Goal: Task Accomplishment & Management: Manage account settings

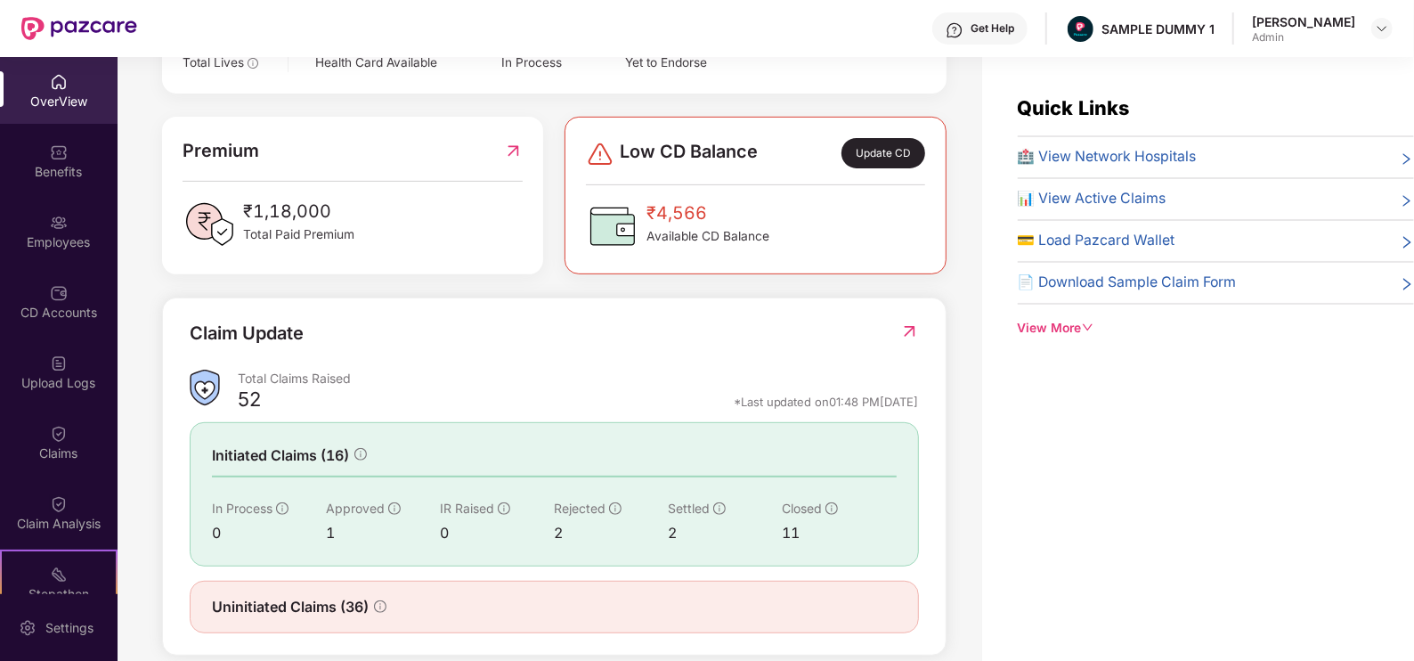
scroll to position [418, 0]
click at [1062, 325] on div "View More" at bounding box center [1216, 329] width 396 height 20
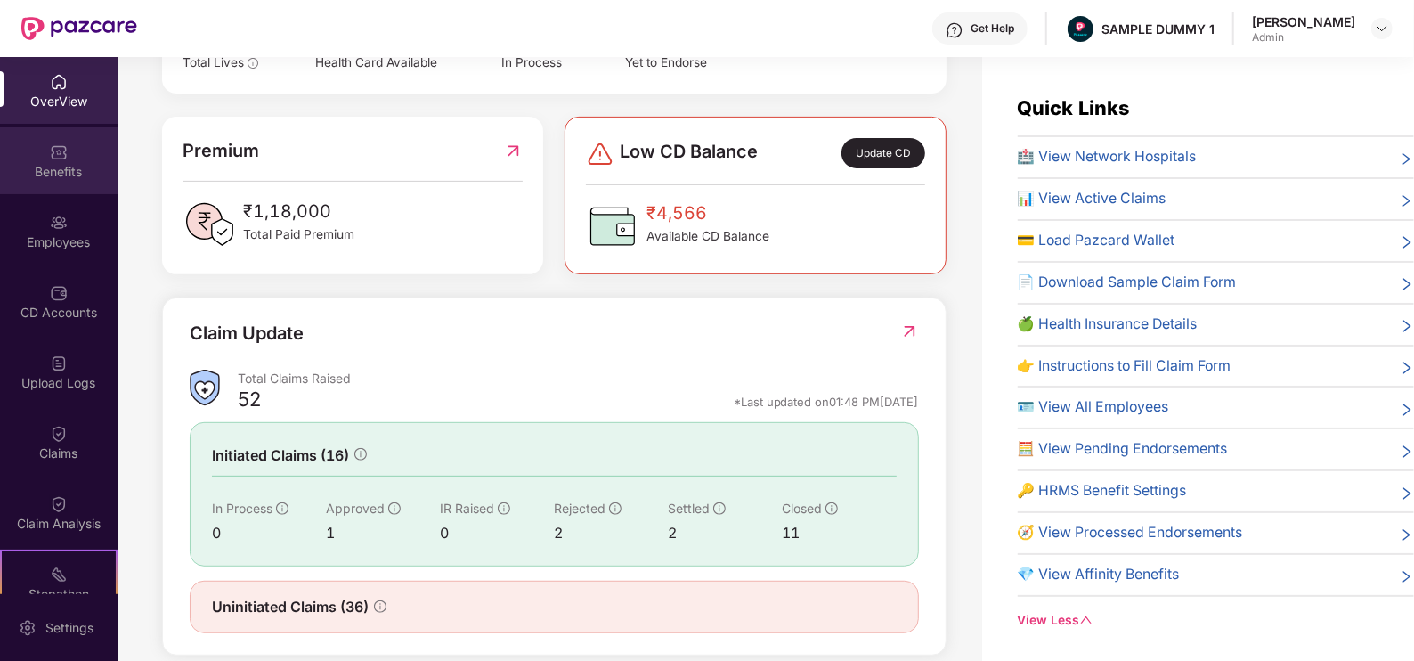
click at [8, 159] on div "Benefits" at bounding box center [59, 160] width 118 height 67
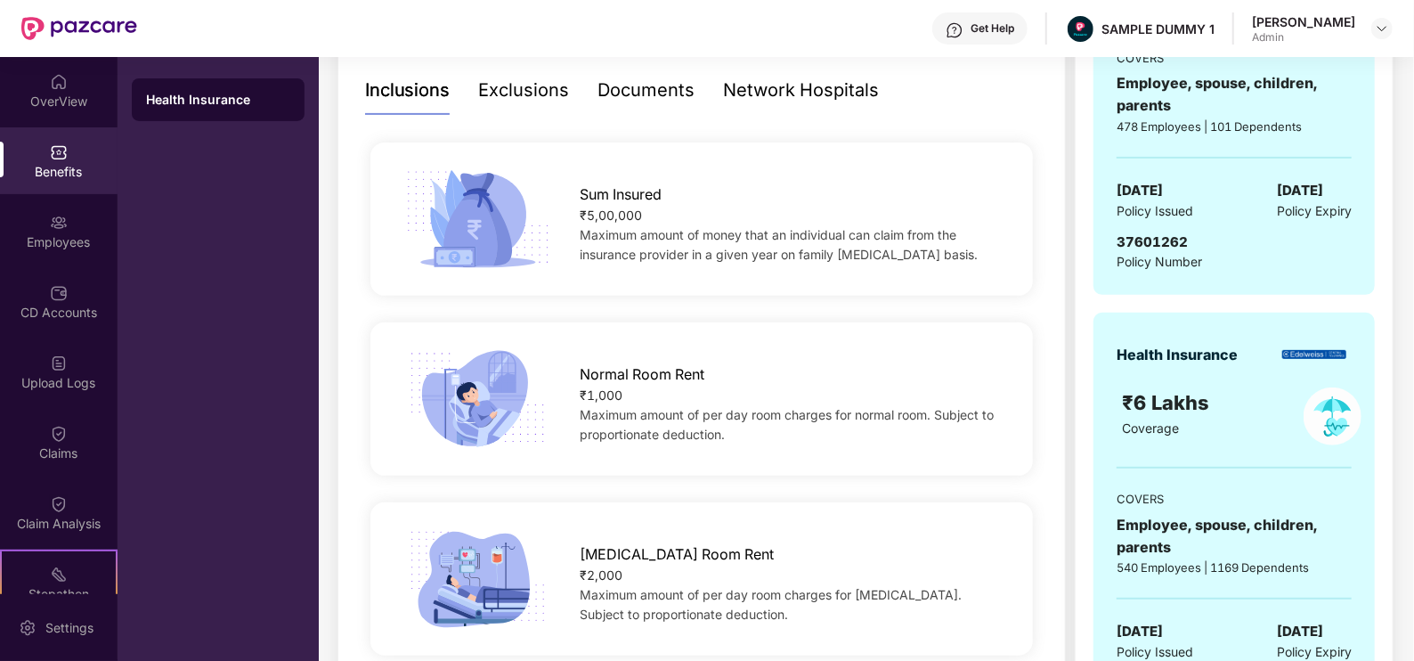
scroll to position [386, 0]
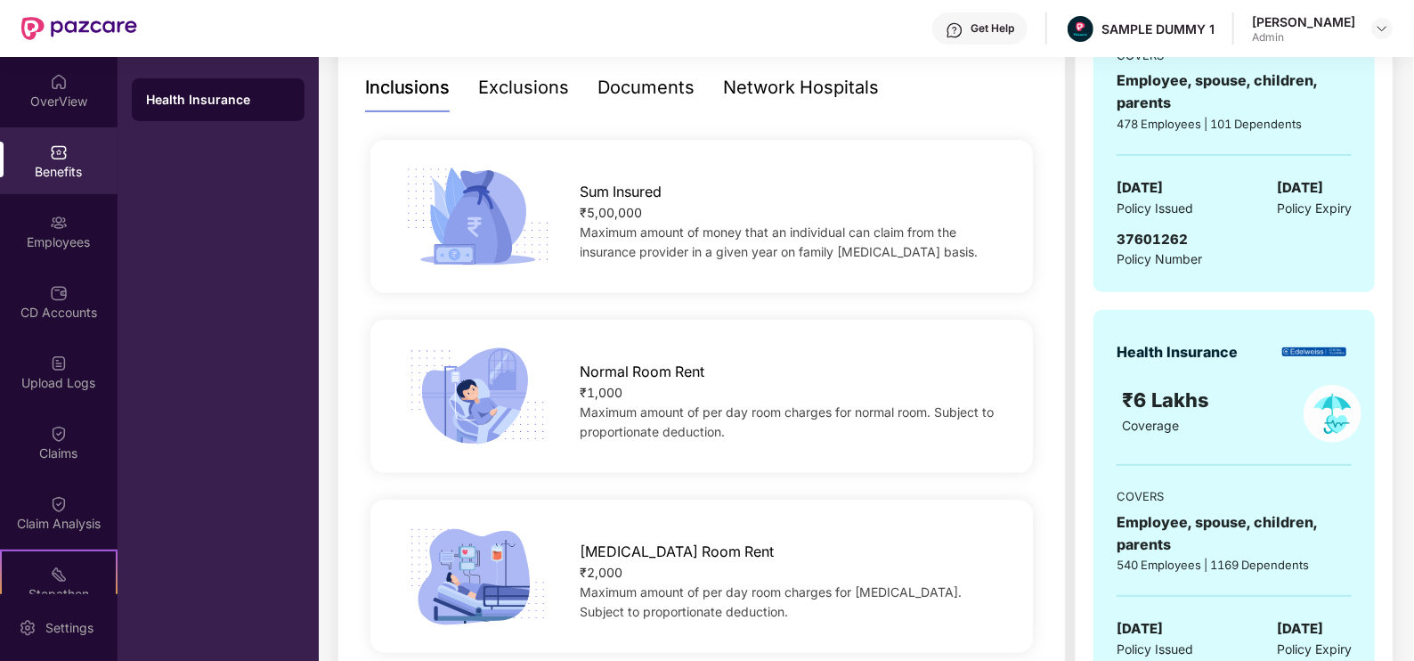
click at [622, 90] on div "Documents" at bounding box center [646, 88] width 97 height 28
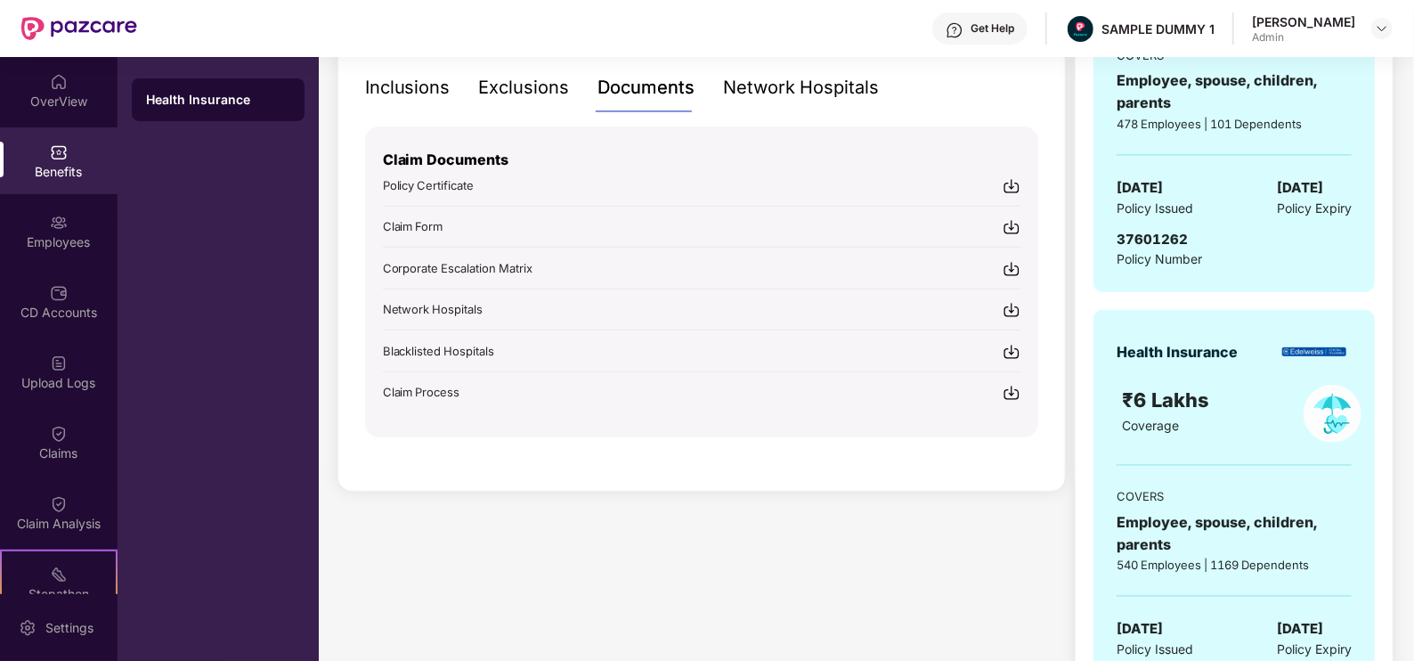
click at [747, 102] on div "Network Hospitals" at bounding box center [802, 87] width 156 height 49
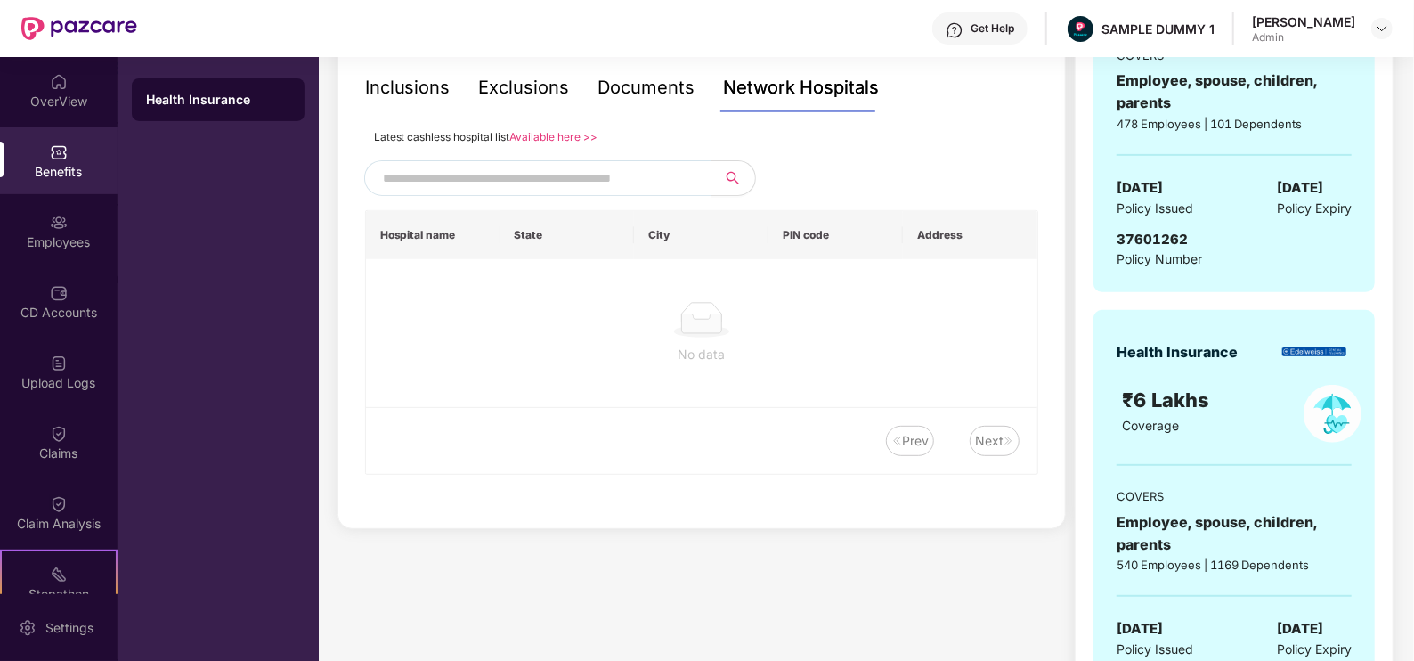
click at [533, 168] on input "text" at bounding box center [535, 178] width 305 height 27
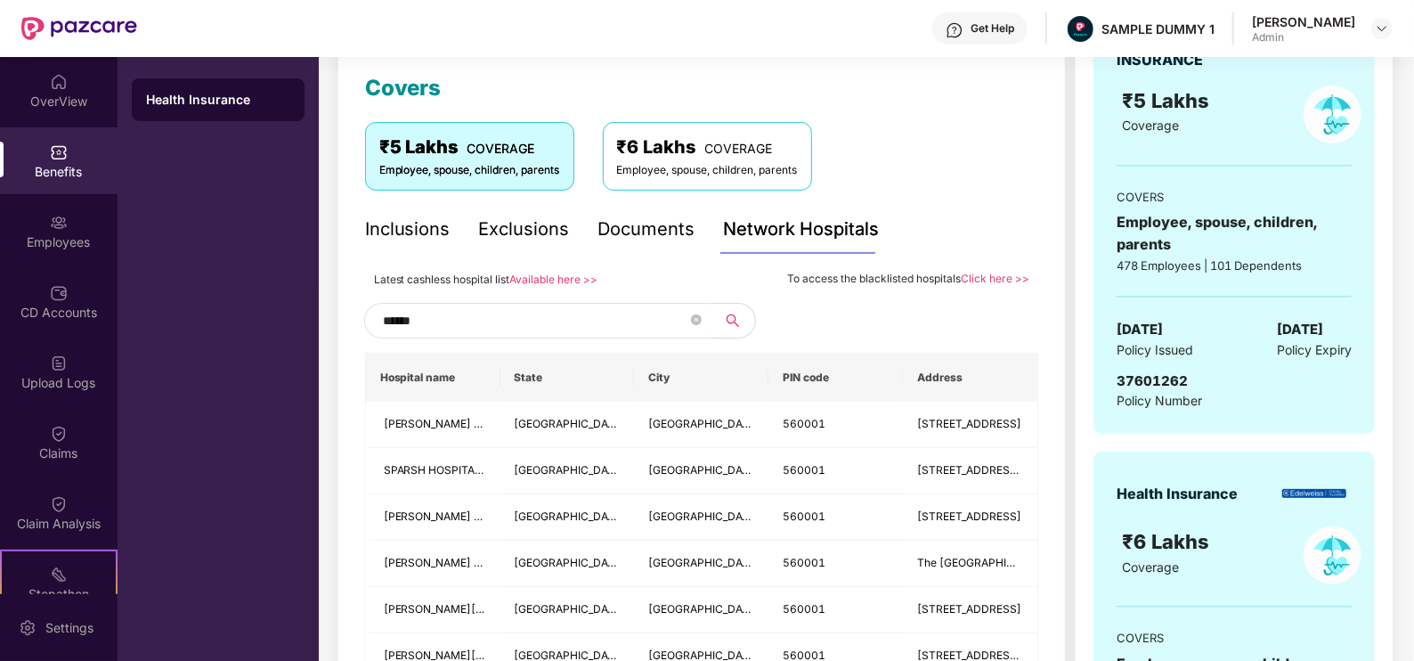
scroll to position [244, 0]
type input "******"
click at [82, 216] on div "Employees" at bounding box center [59, 231] width 118 height 67
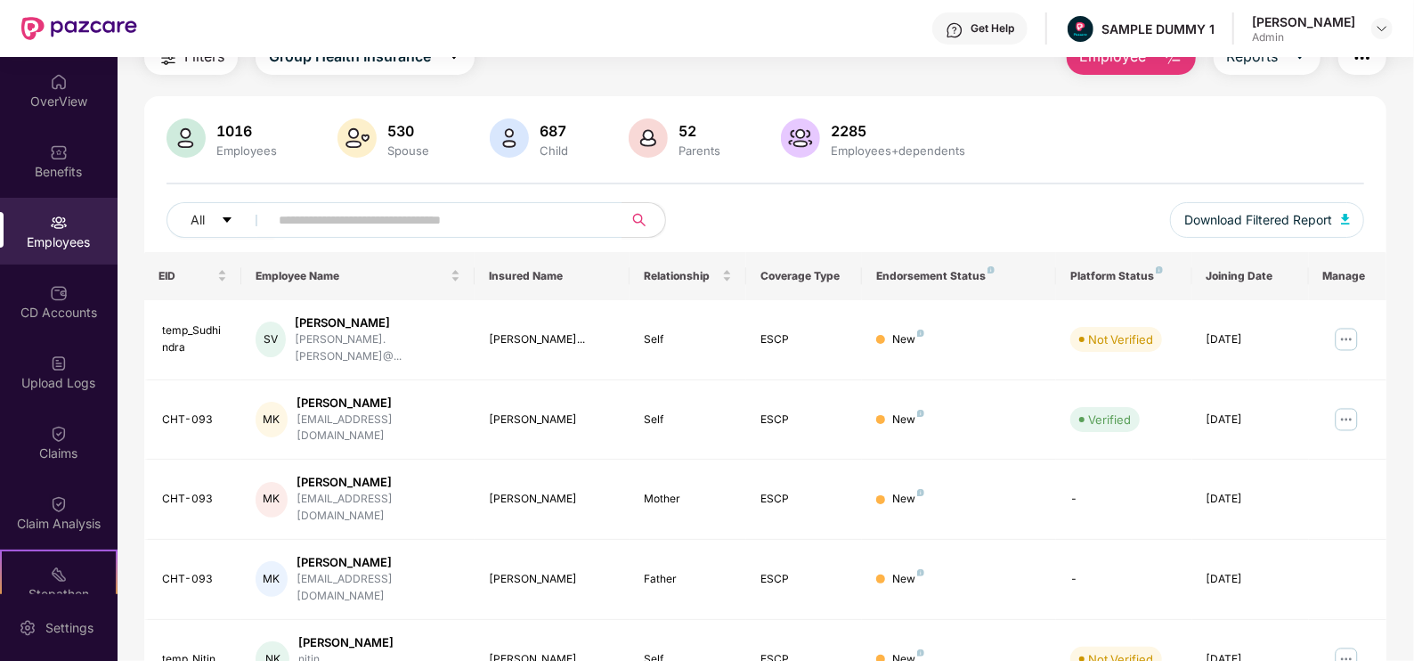
scroll to position [244, 0]
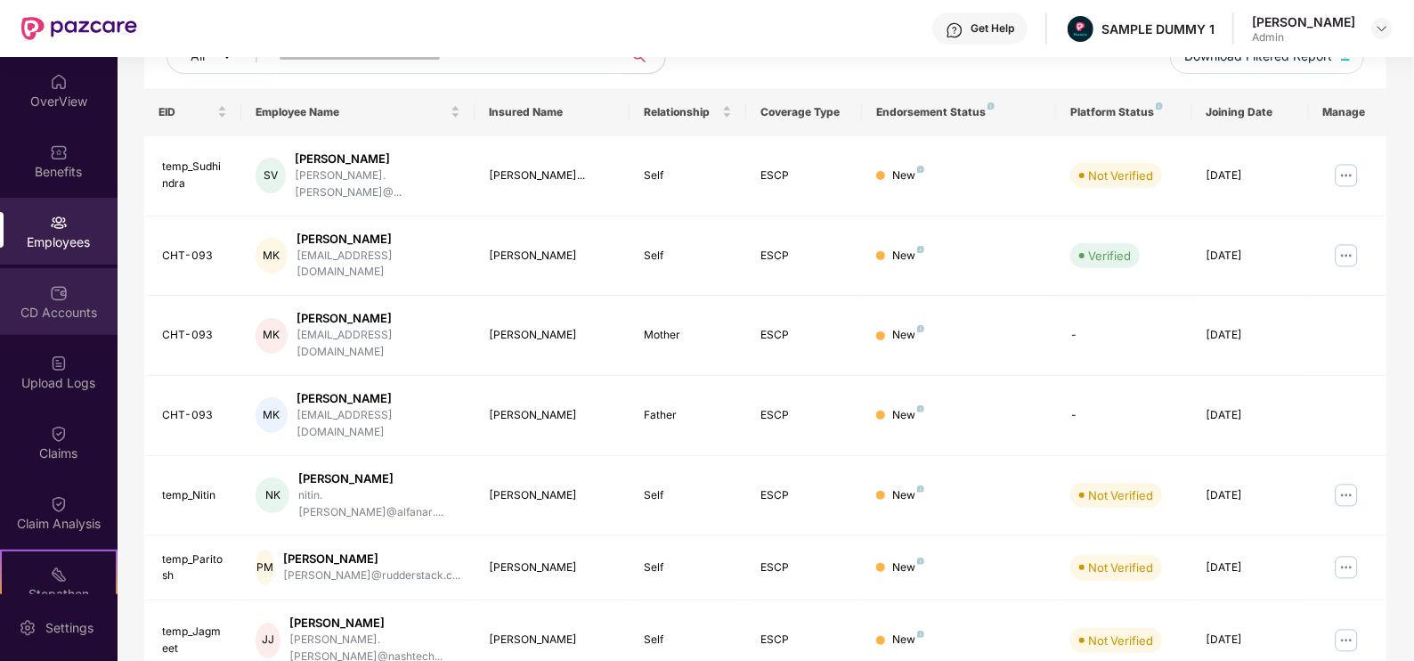
click at [74, 306] on div "CD Accounts" at bounding box center [59, 313] width 118 height 18
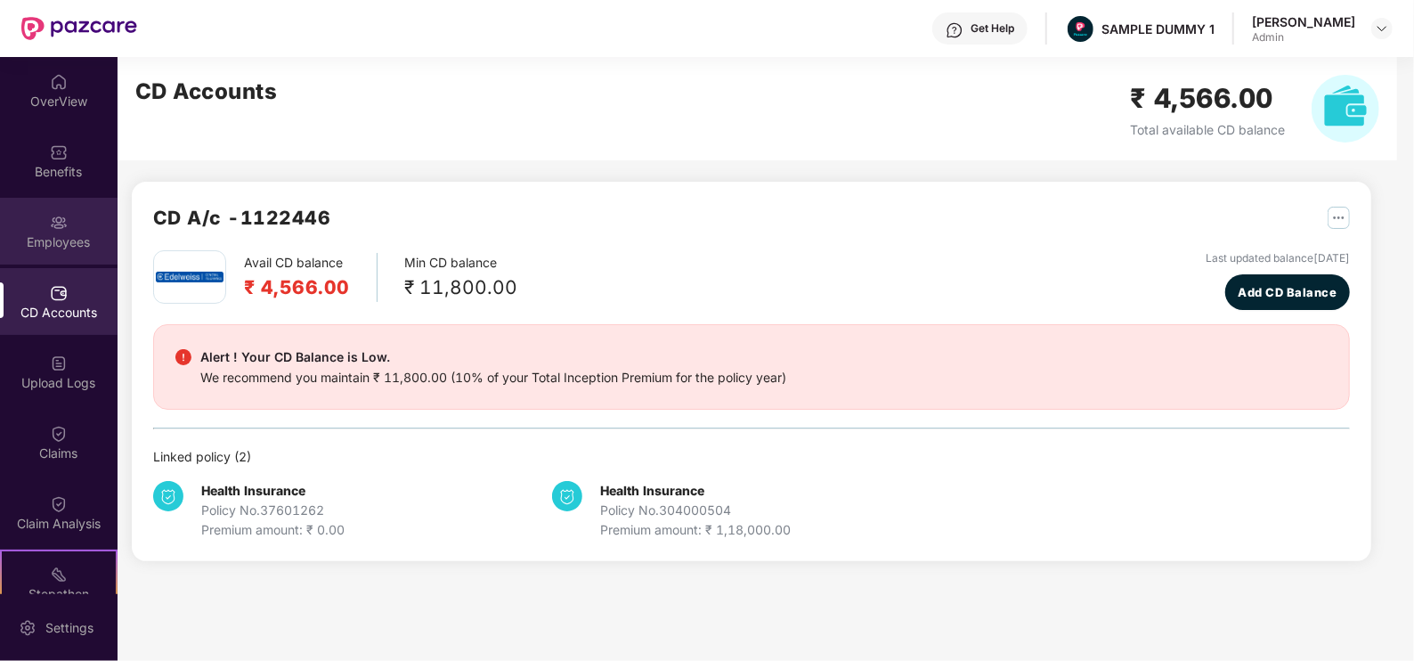
click at [53, 214] on img at bounding box center [59, 223] width 18 height 18
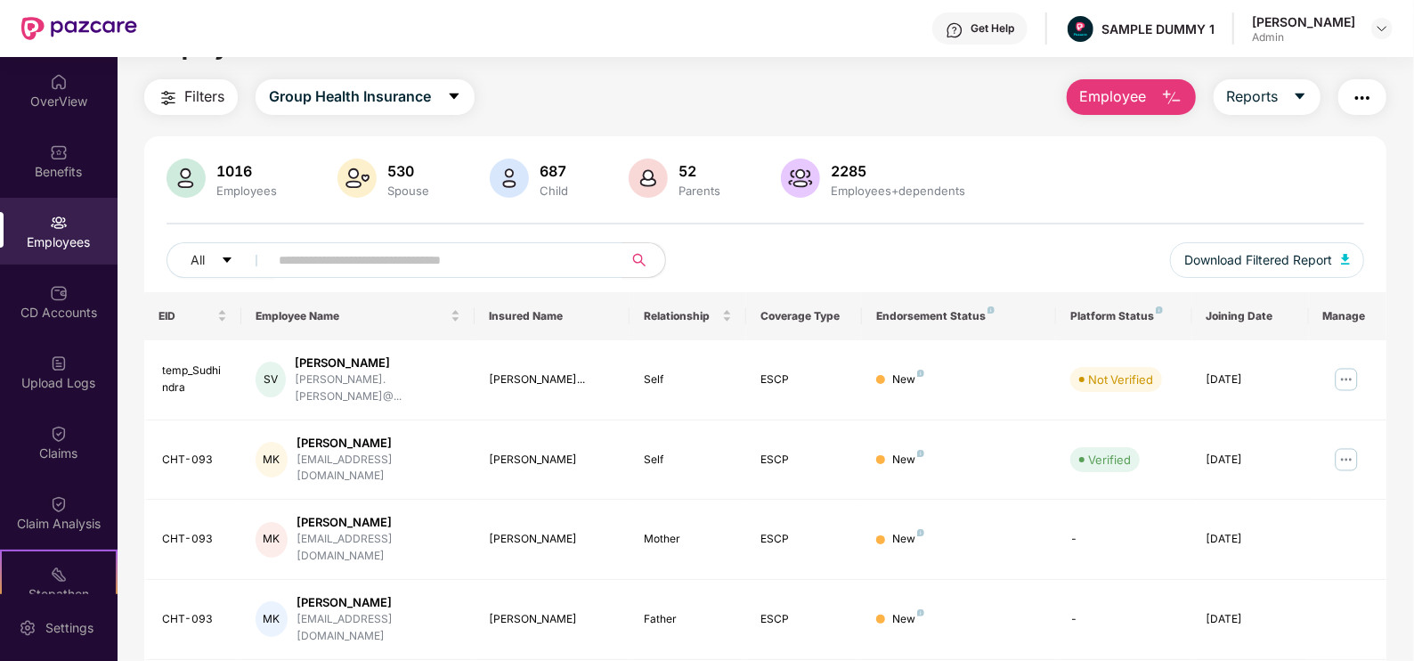
scroll to position [41, 0]
click at [1111, 102] on span "Employee" at bounding box center [1113, 96] width 67 height 22
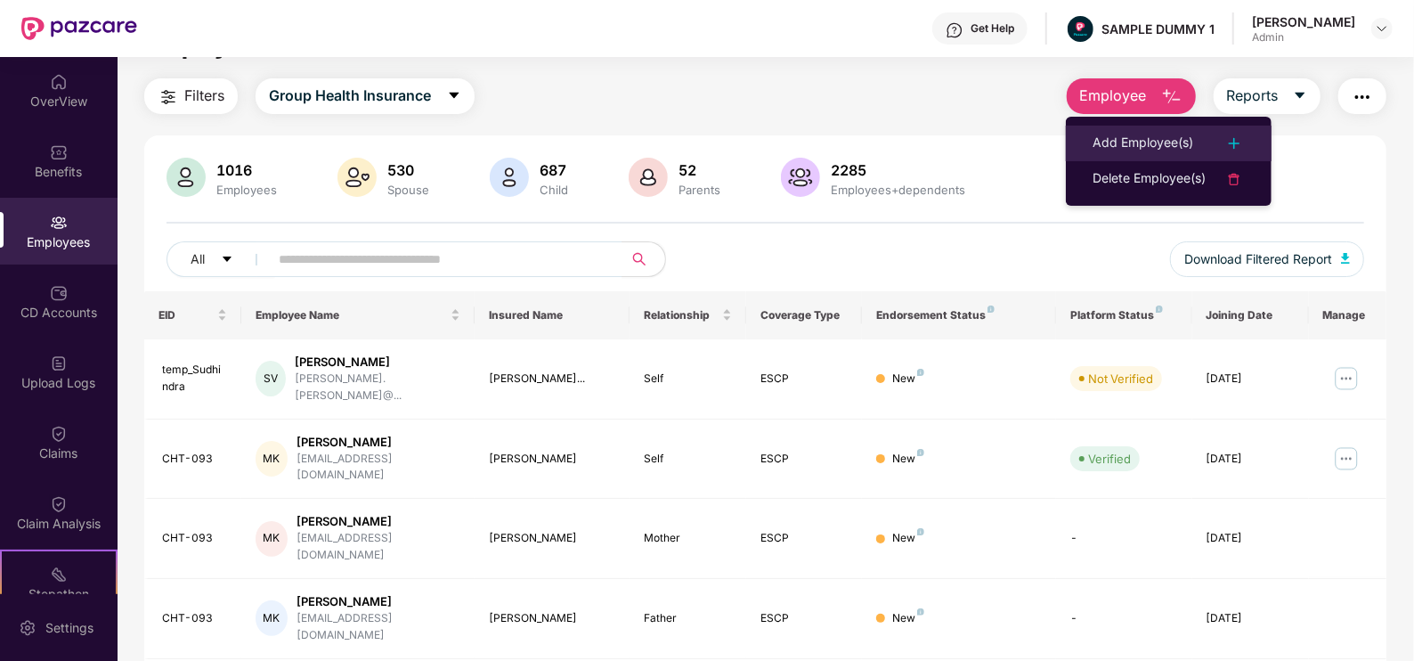
click at [1131, 140] on div "Add Employee(s)" at bounding box center [1143, 143] width 101 height 21
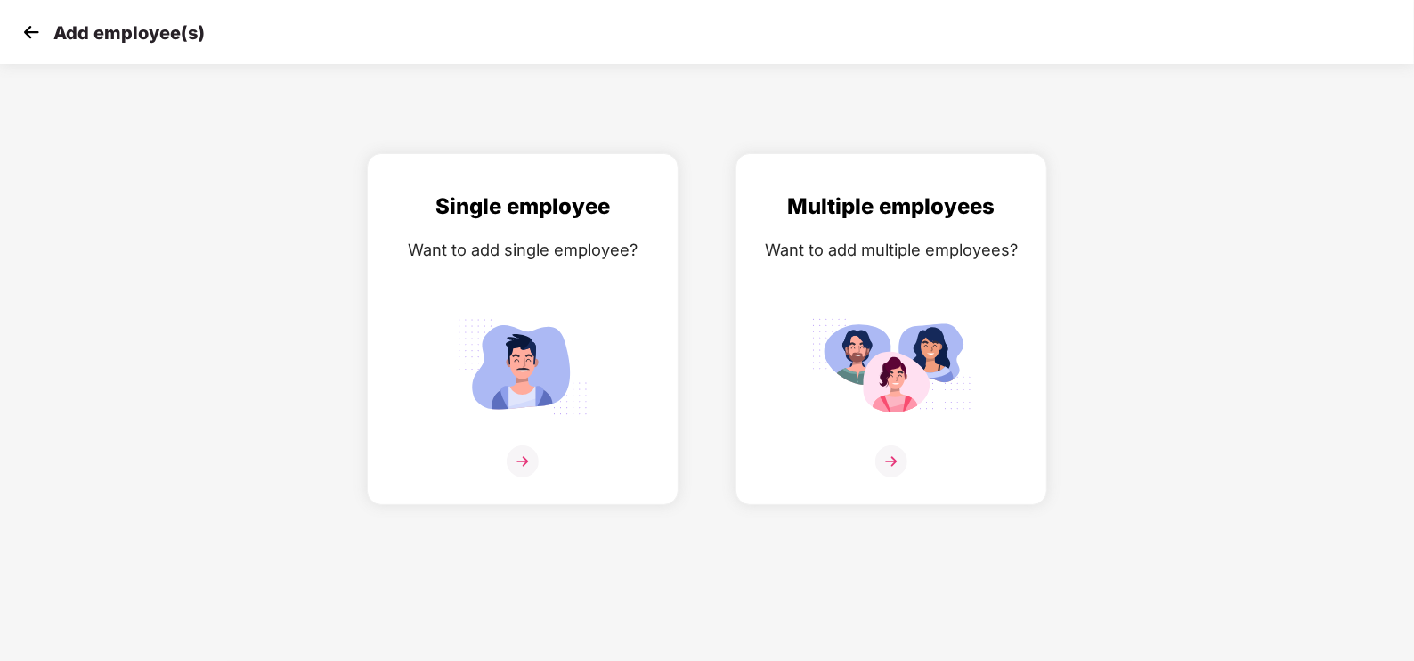
click at [27, 26] on img at bounding box center [31, 32] width 27 height 27
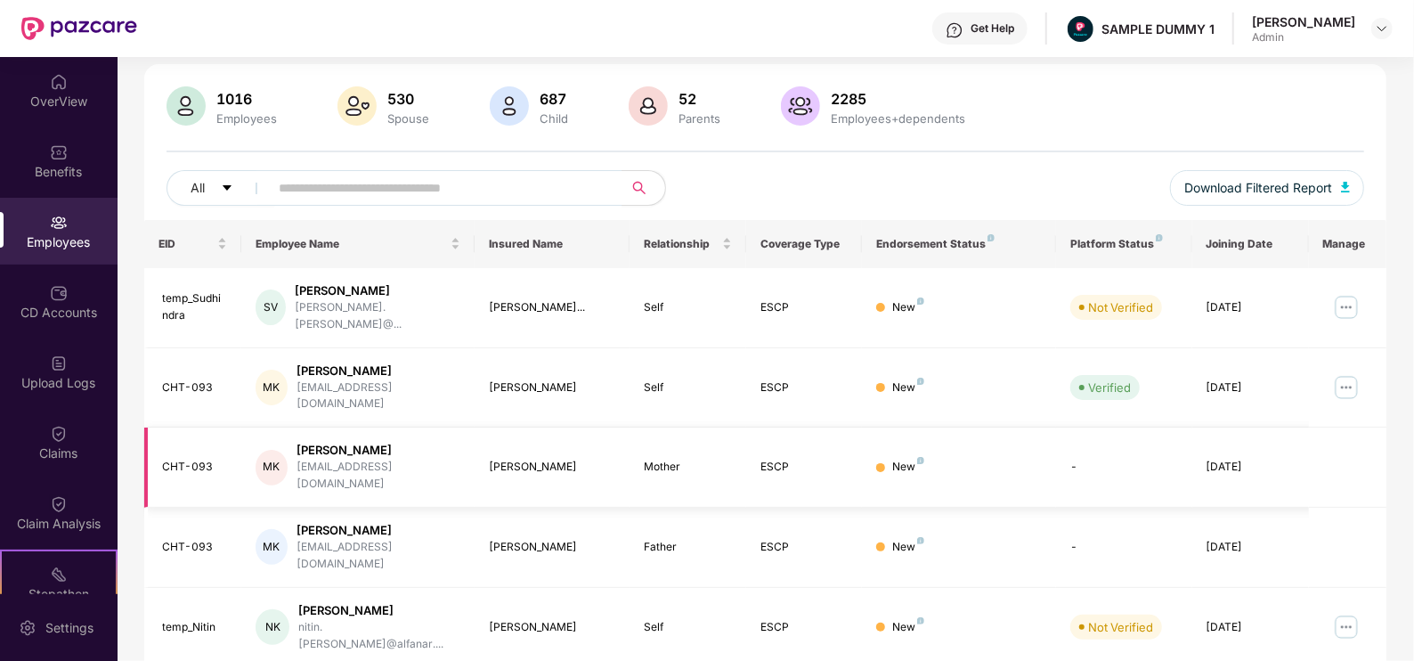
scroll to position [129, 0]
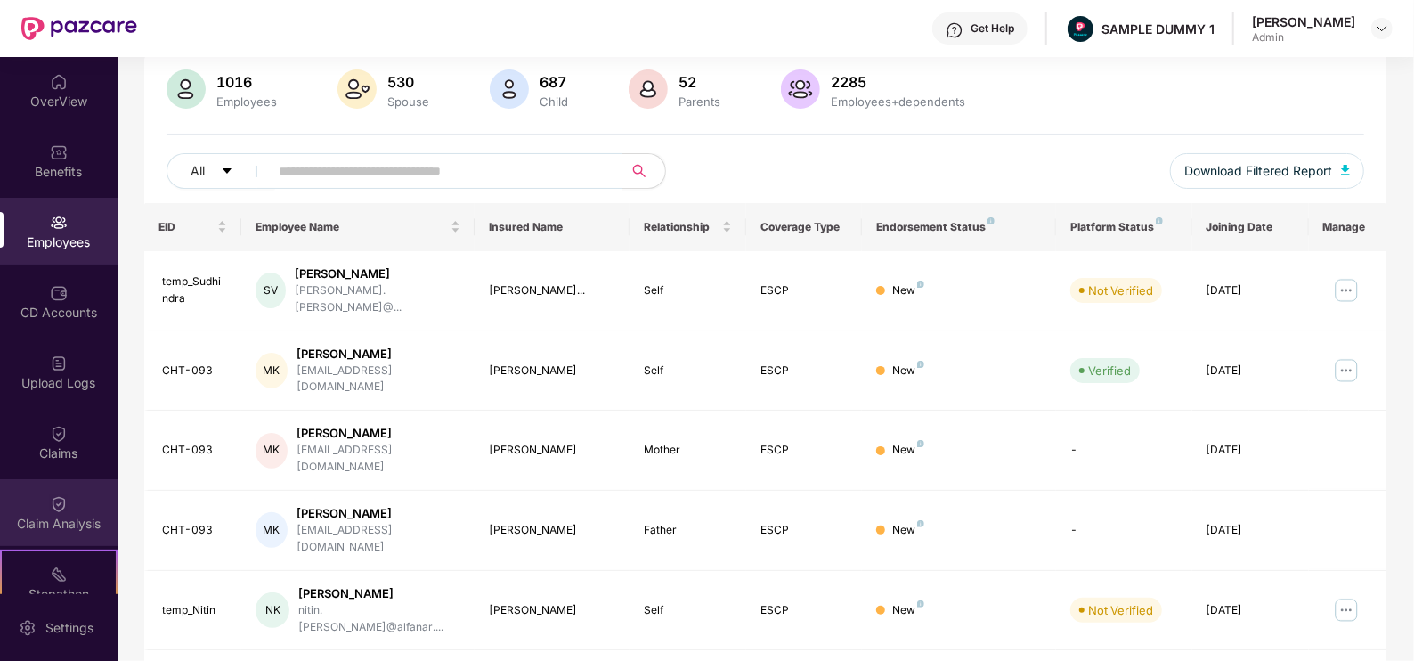
click at [50, 501] on img at bounding box center [59, 504] width 18 height 18
